Goal: Communication & Community: Answer question/provide support

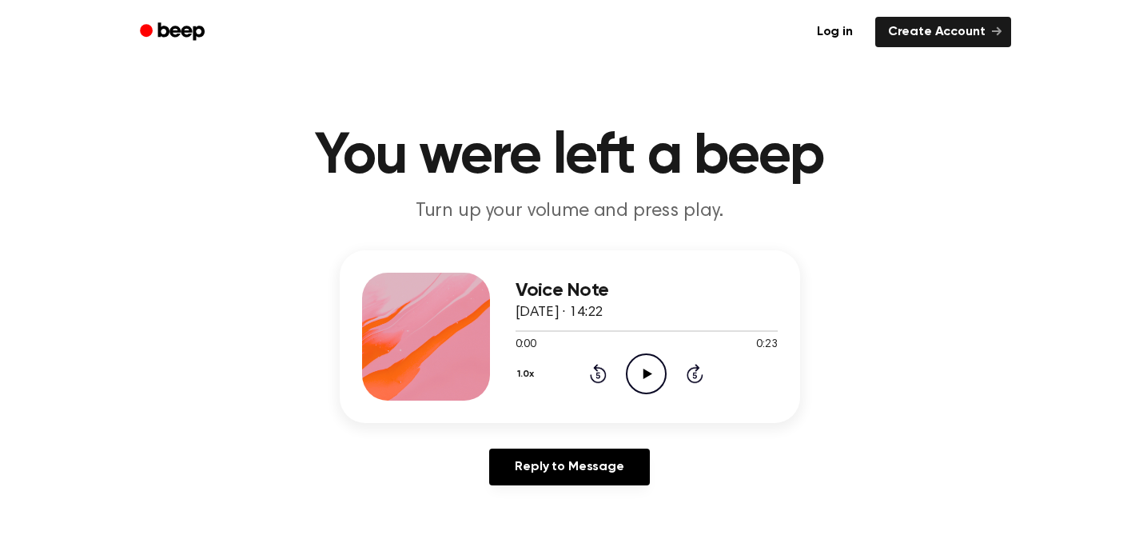
click at [645, 364] on icon "Play Audio" at bounding box center [646, 373] width 41 height 41
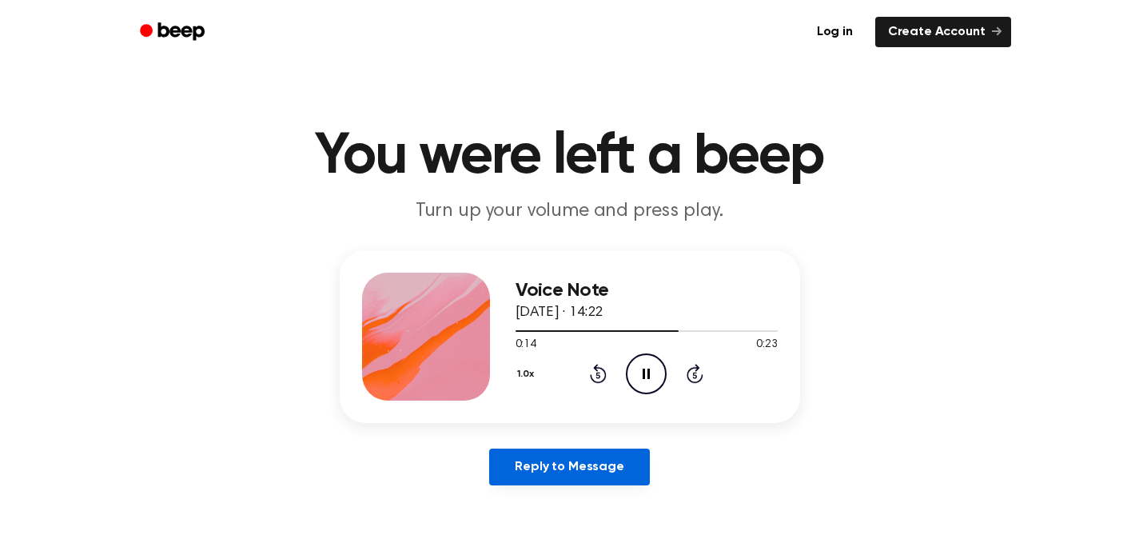
click at [595, 466] on link "Reply to Message" at bounding box center [569, 467] width 160 height 37
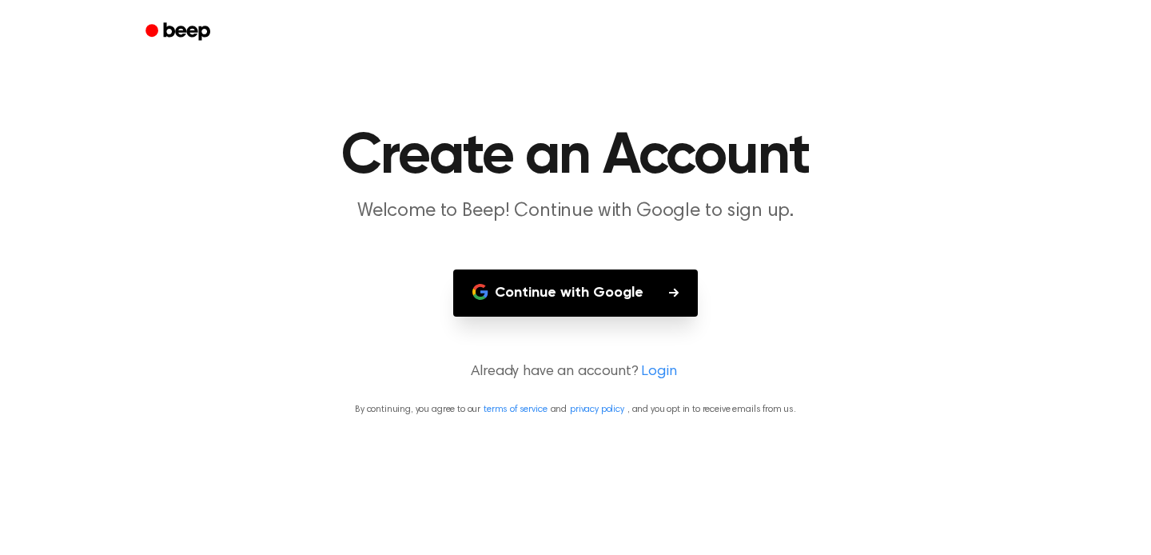
click at [626, 293] on button "Continue with Google" at bounding box center [575, 292] width 245 height 47
